Goal: Information Seeking & Learning: Learn about a topic

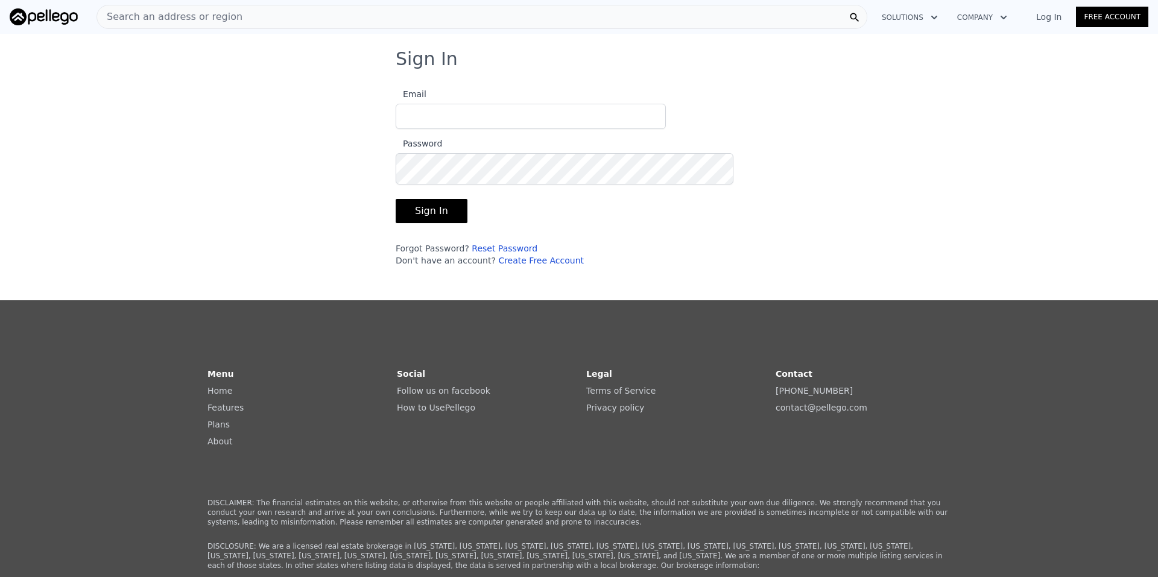
type input "[EMAIL_ADDRESS][DOMAIN_NAME]"
click at [396, 223] on button "Sign In" at bounding box center [432, 211] width 72 height 24
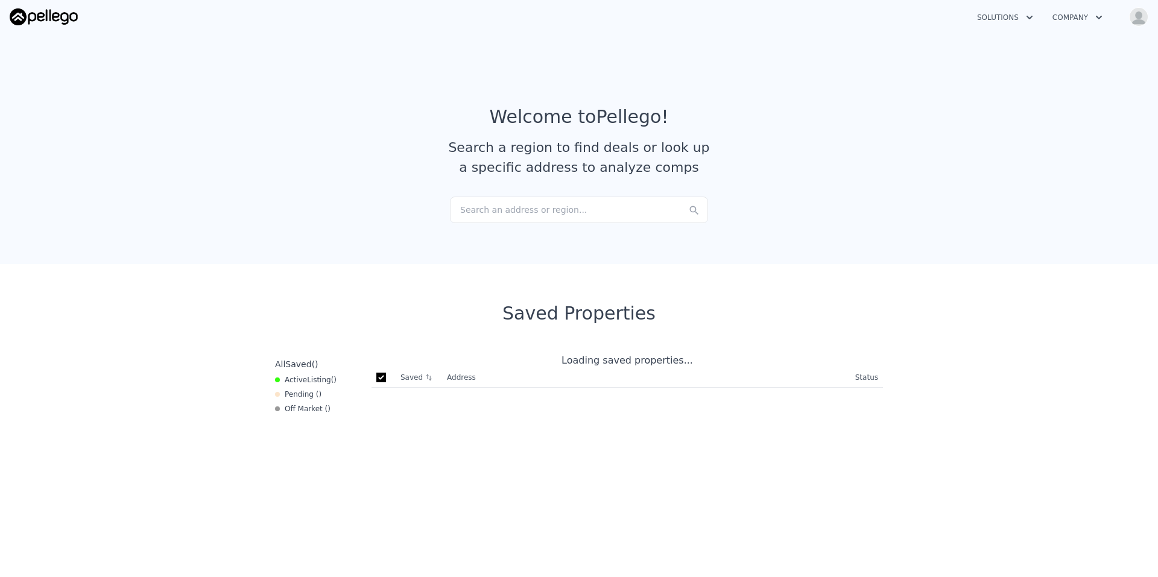
checkbox input "true"
click at [519, 223] on div "Search an address or region..." at bounding box center [579, 210] width 258 height 27
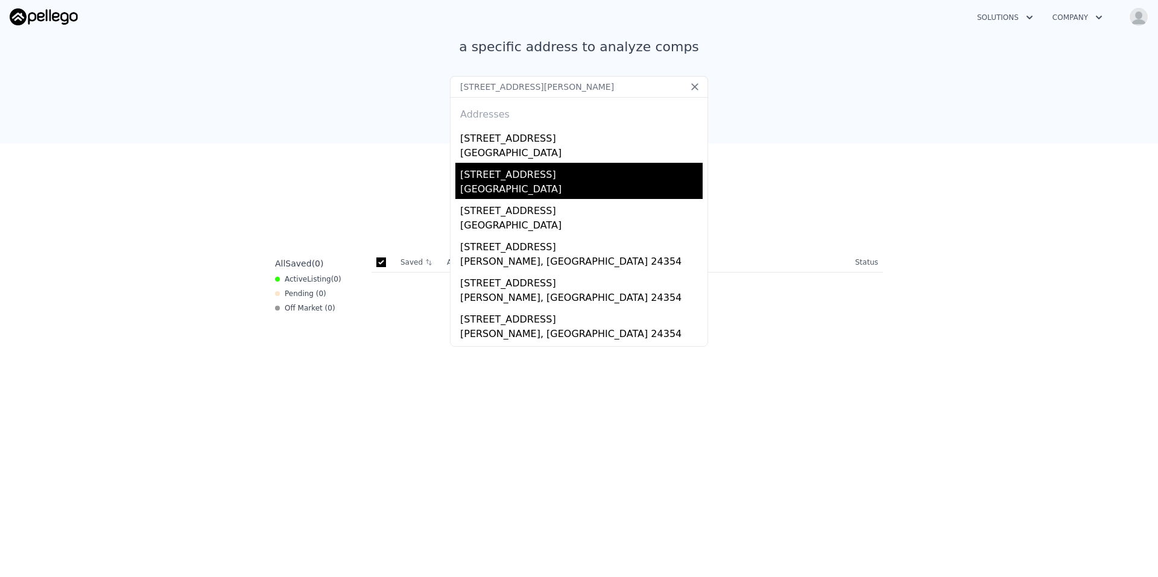
type input "[STREET_ADDRESS][PERSON_NAME]"
click at [523, 182] on div "[STREET_ADDRESS]" at bounding box center [581, 172] width 242 height 19
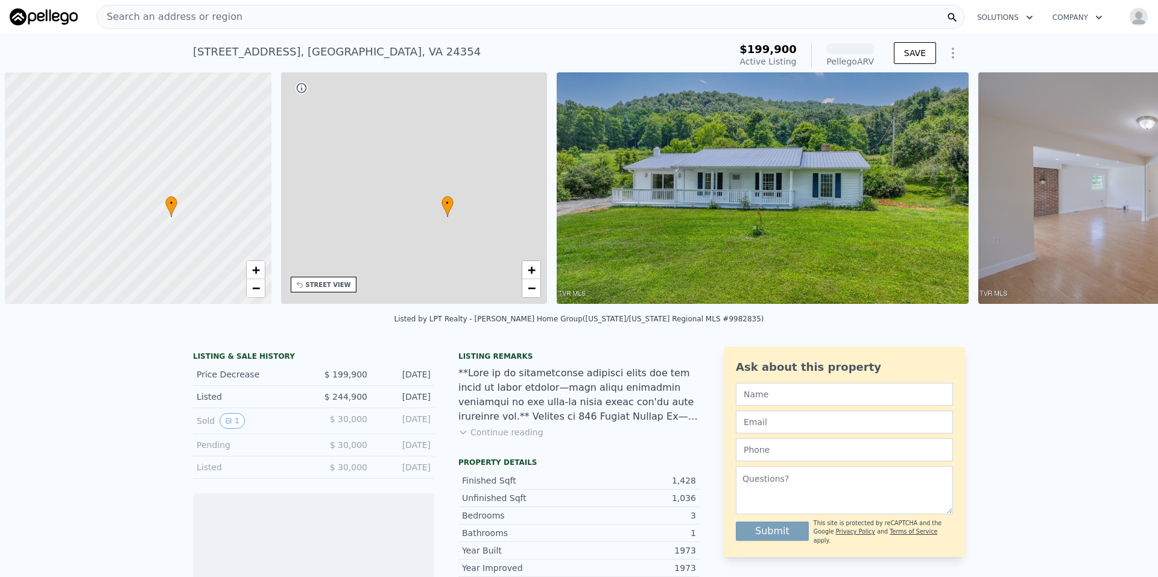
scroll to position [0, 6]
